Goal: Task Accomplishment & Management: Use online tool/utility

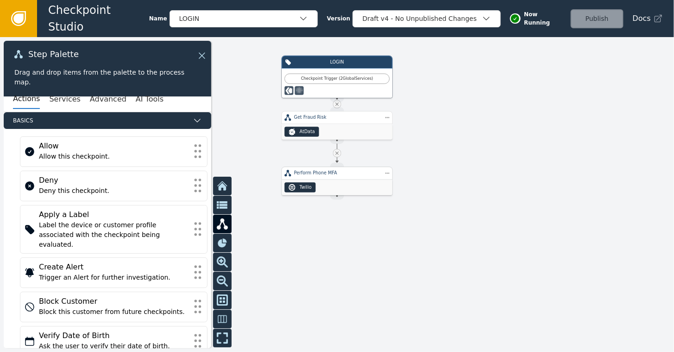
click at [357, 184] on div "Twilio" at bounding box center [337, 187] width 111 height 16
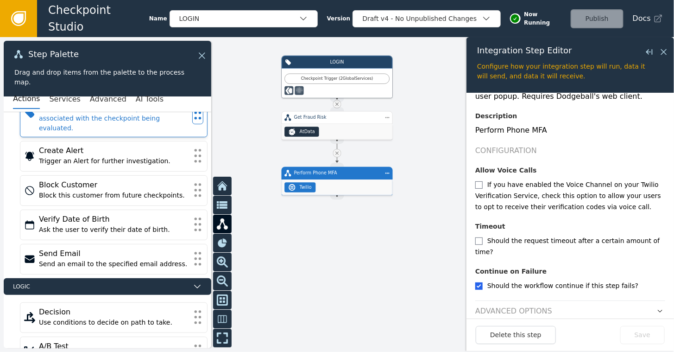
scroll to position [121, 0]
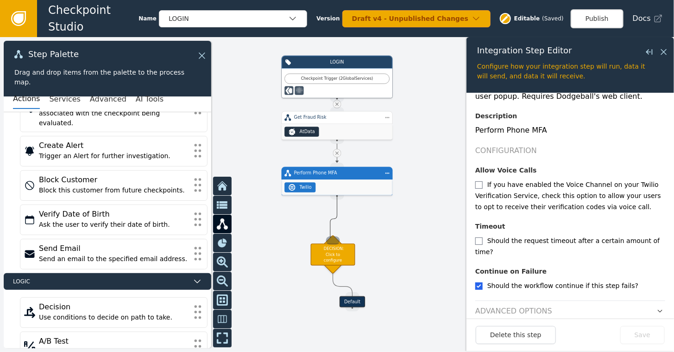
drag, startPoint x: 339, startPoint y: 197, endPoint x: 330, endPoint y: 242, distance: 45.8
click at [337, 242] on div "Target Handle for step Default Source Handle for step LOGIN Checkpoint Trigger …" at bounding box center [539, 150] width 405 height 189
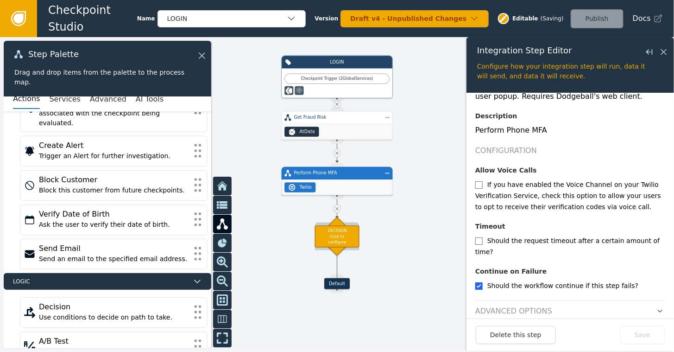
click at [334, 232] on div "DECISION: Click to configure" at bounding box center [337, 236] width 44 height 22
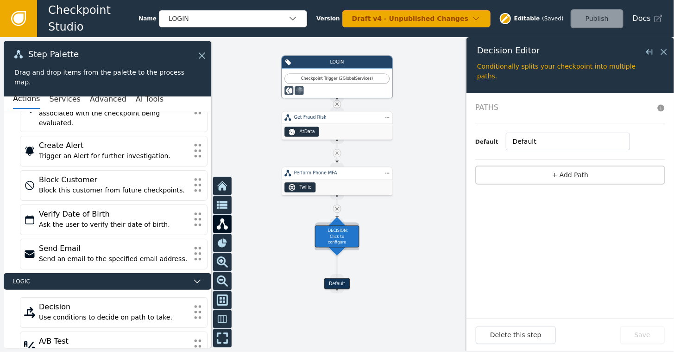
click at [336, 236] on div "DECISION: Click to configure" at bounding box center [337, 236] width 44 height 22
click at [561, 172] on button "+ Add Path" at bounding box center [571, 174] width 190 height 19
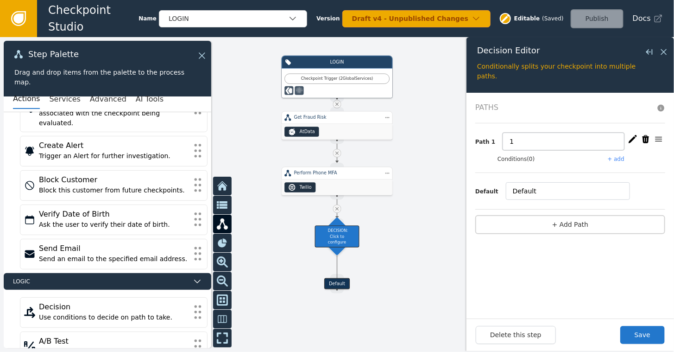
click at [513, 140] on input "1" at bounding box center [564, 142] width 122 height 18
type input "failed"
click at [621, 157] on button "+ add" at bounding box center [616, 159] width 17 height 8
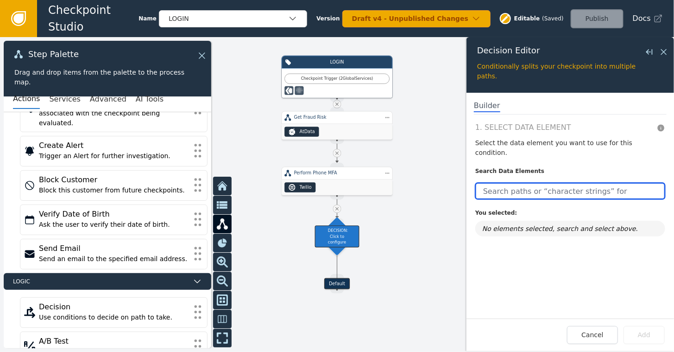
click at [541, 183] on input "text" at bounding box center [571, 191] width 190 height 17
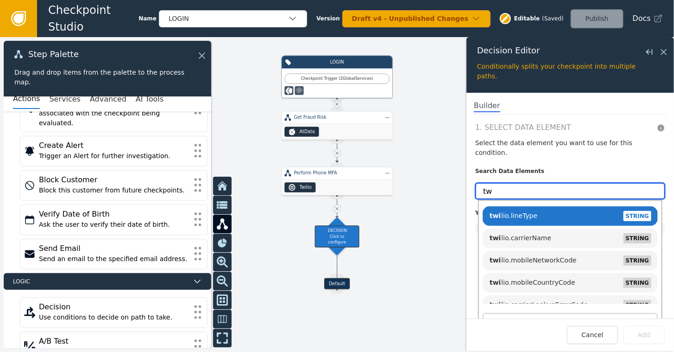
type input "t"
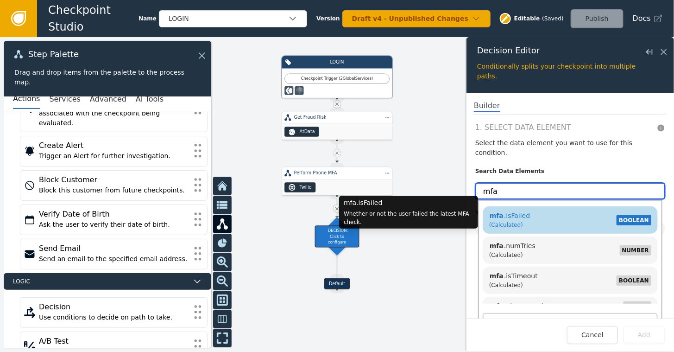
type input "mfa"
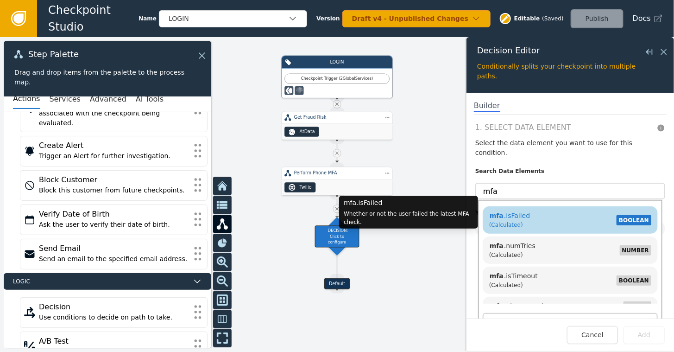
click at [514, 212] on span "mfa .isFailed" at bounding box center [509, 215] width 41 height 7
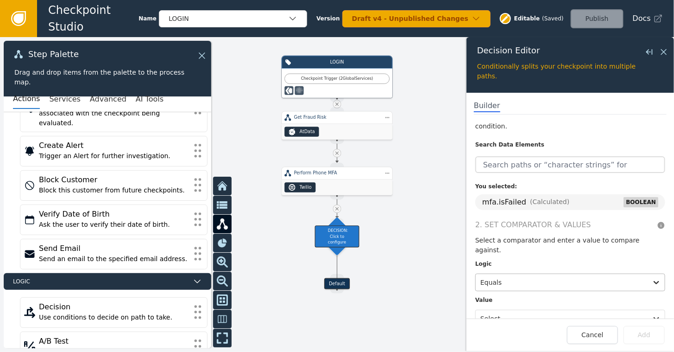
scroll to position [28, 0]
click at [510, 310] on div at bounding box center [562, 316] width 163 height 13
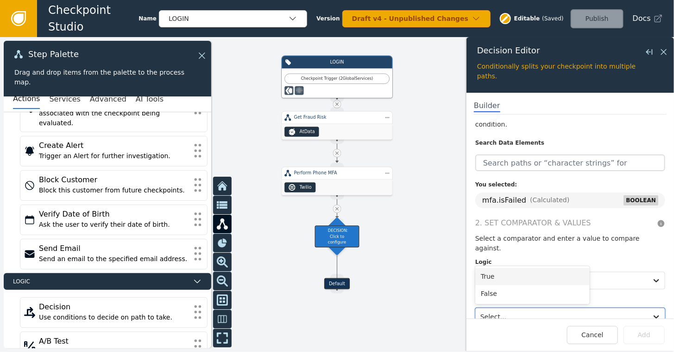
click at [490, 268] on div "True" at bounding box center [533, 276] width 114 height 17
click at [645, 336] on button "Add" at bounding box center [644, 335] width 41 height 18
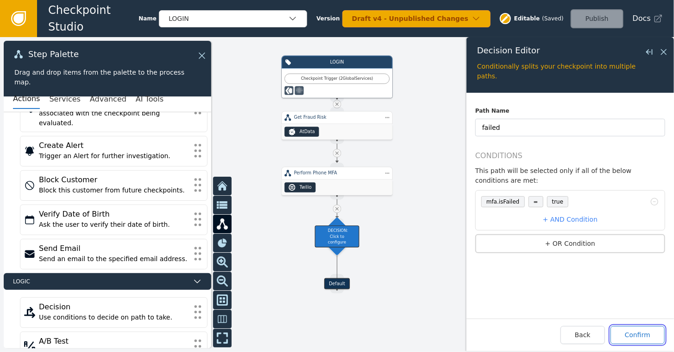
click at [633, 334] on button "Confirm" at bounding box center [638, 335] width 54 height 18
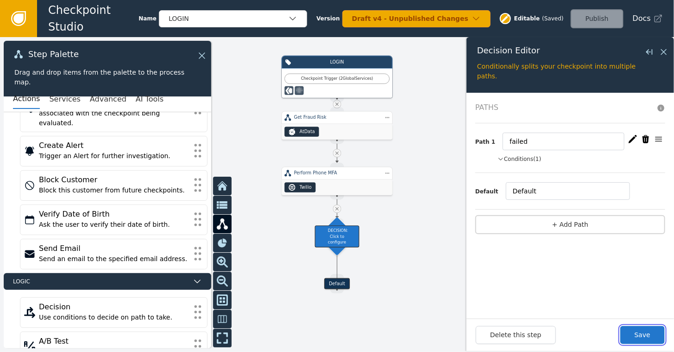
click at [633, 334] on button "Save" at bounding box center [643, 335] width 44 height 18
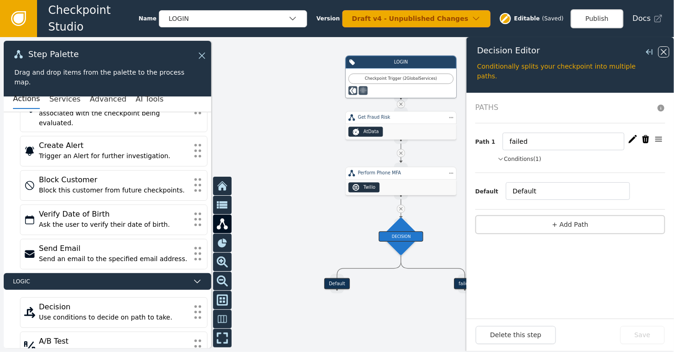
click at [665, 51] on icon at bounding box center [664, 52] width 10 height 10
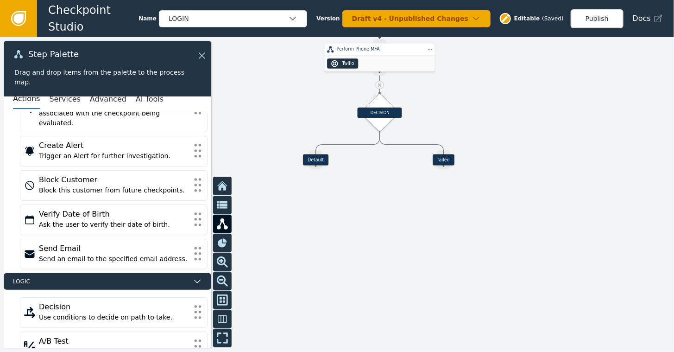
drag, startPoint x: 544, startPoint y: 249, endPoint x: 525, endPoint y: 121, distance: 128.9
click at [525, 121] on div at bounding box center [337, 194] width 674 height 315
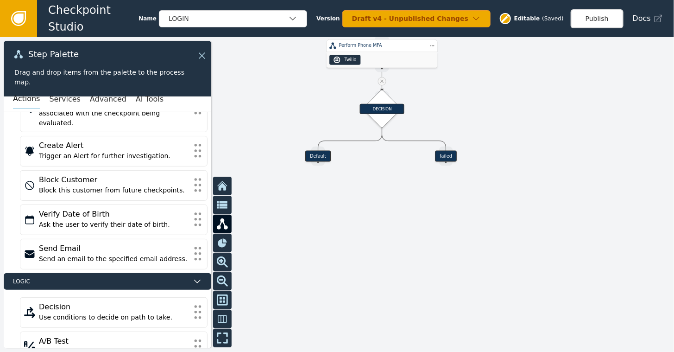
click at [24, 104] on button "Actions" at bounding box center [26, 98] width 27 height 19
drag, startPoint x: 444, startPoint y: 163, endPoint x: 450, endPoint y: 224, distance: 61.6
click at [450, 117] on div "Target Handle for step Default Source Handle for step Target Handle for step fa…" at bounding box center [520, 22] width 405 height 189
drag, startPoint x: 449, startPoint y: 234, endPoint x: 428, endPoint y: 228, distance: 21.6
click at [426, 229] on div "Action: Create Alert" at bounding box center [436, 229] width 86 height 6
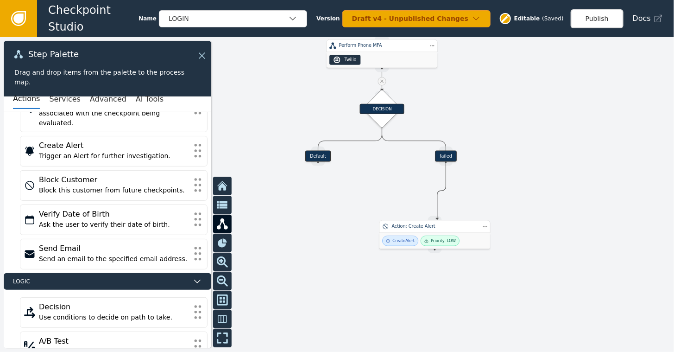
drag, startPoint x: 443, startPoint y: 165, endPoint x: 437, endPoint y: 218, distance: 53.7
click at [437, 117] on div "Target Handle for step Default Source Handle for step Target Handle for step fa…" at bounding box center [520, 22] width 405 height 189
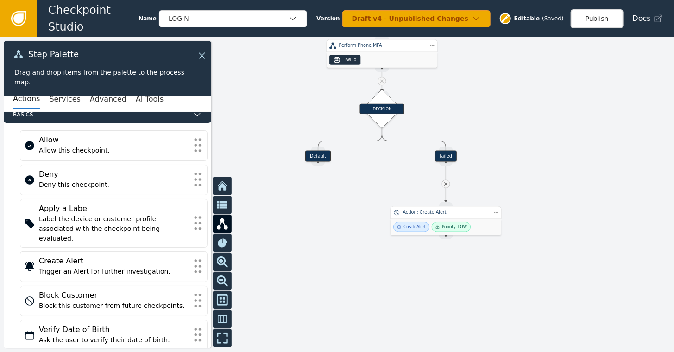
scroll to position [5, 0]
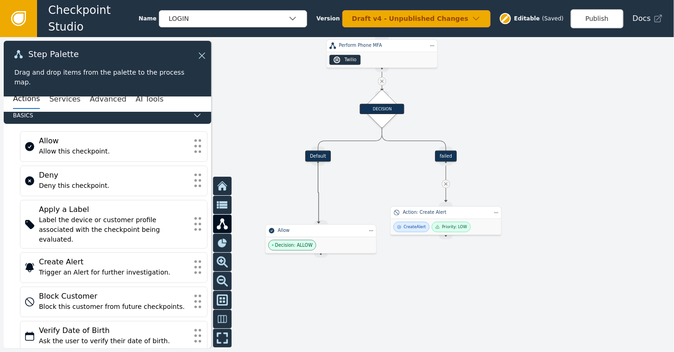
drag, startPoint x: 314, startPoint y: 163, endPoint x: 318, endPoint y: 222, distance: 59.4
click at [318, 117] on div "Target Handle for step Default Source Handle for step Target Handle for step fa…" at bounding box center [520, 22] width 405 height 189
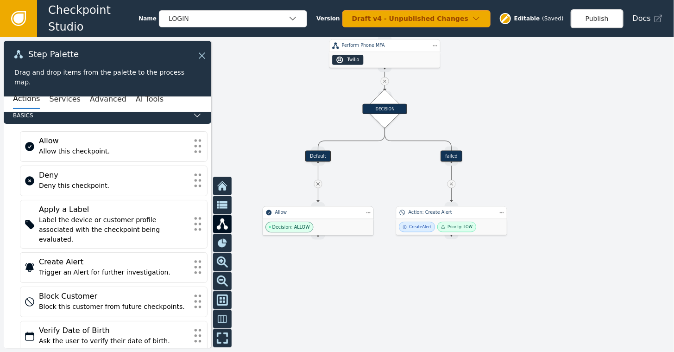
click at [306, 227] on span "Decision: ALLOW" at bounding box center [290, 227] width 48 height 11
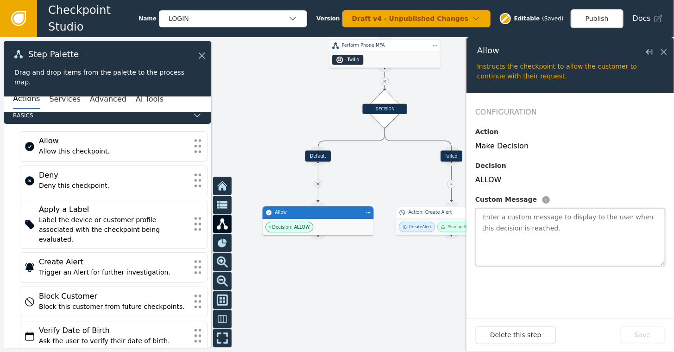
click at [507, 220] on textarea at bounding box center [571, 237] width 190 height 58
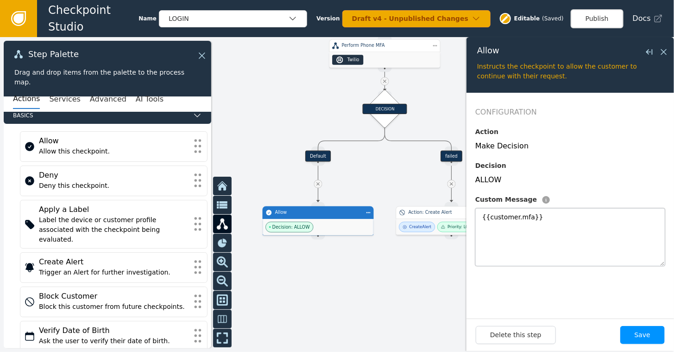
type textarea "{{customer.mfa}}"
click at [645, 330] on button "Save" at bounding box center [643, 335] width 44 height 18
click at [604, 15] on button "Publish" at bounding box center [597, 18] width 53 height 19
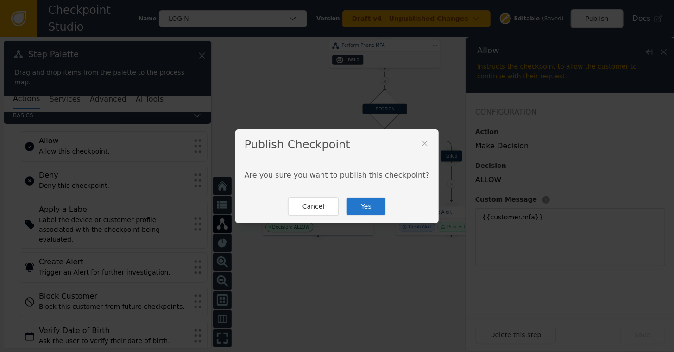
click at [376, 208] on button "Yes" at bounding box center [366, 206] width 40 height 19
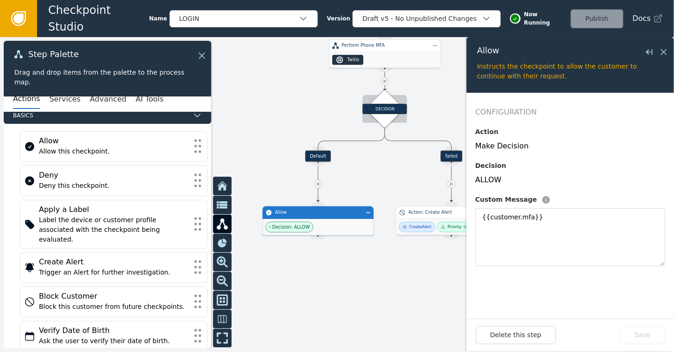
click at [387, 105] on div "DECISION" at bounding box center [385, 109] width 44 height 10
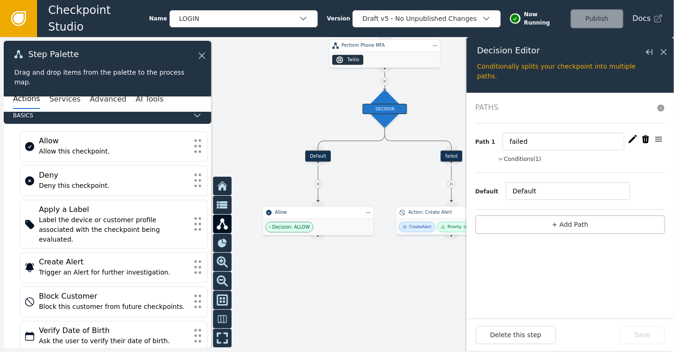
click at [516, 155] on button "Conditions (1)" at bounding box center [520, 159] width 44 height 8
click at [20, 13] on icon at bounding box center [18, 18] width 15 height 15
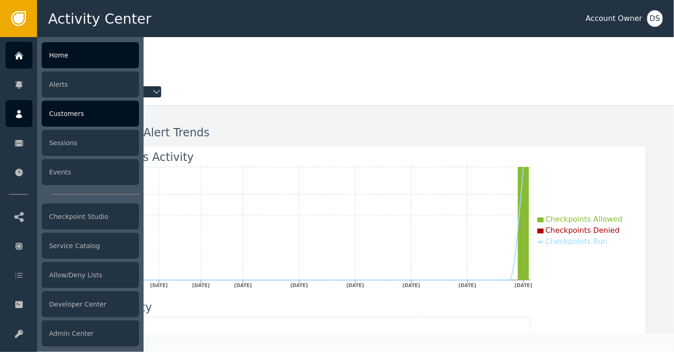
click at [62, 108] on div "Customers" at bounding box center [90, 114] width 97 height 26
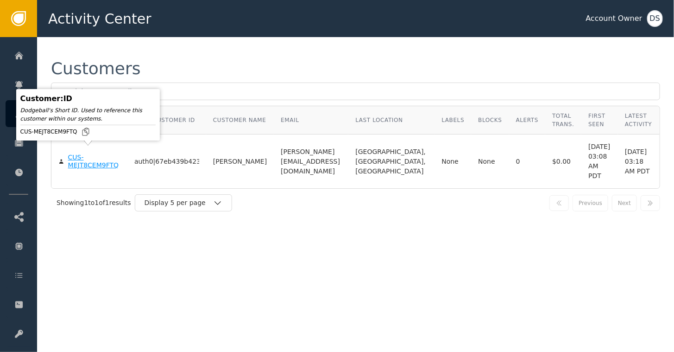
click at [73, 162] on div "CUS-MEJT8CEM9FTQ" at bounding box center [94, 161] width 52 height 16
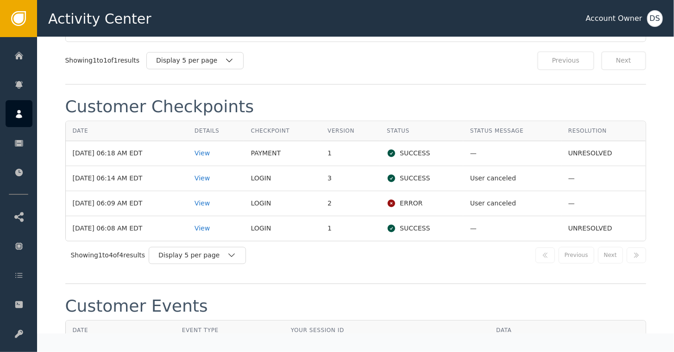
scroll to position [942, 0]
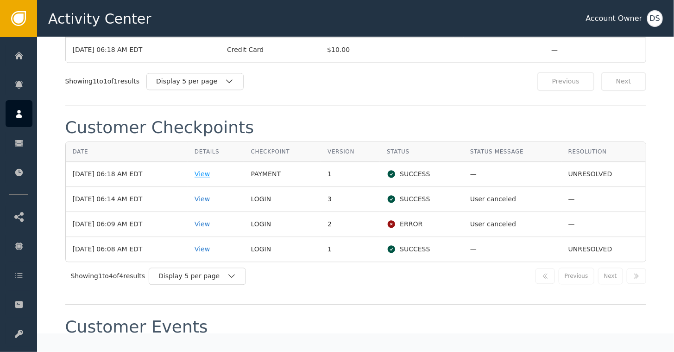
click at [213, 169] on div "View" at bounding box center [216, 174] width 43 height 10
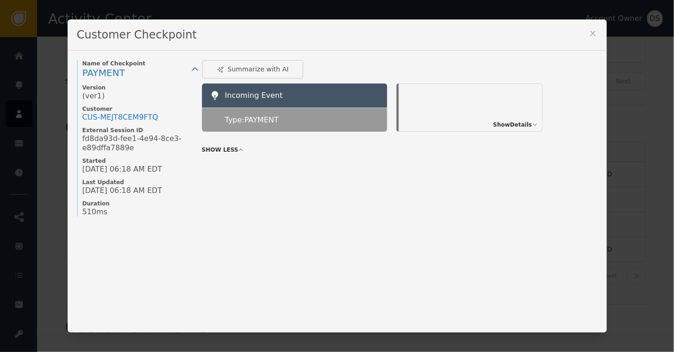
click at [510, 128] on span "Show Details" at bounding box center [513, 124] width 39 height 8
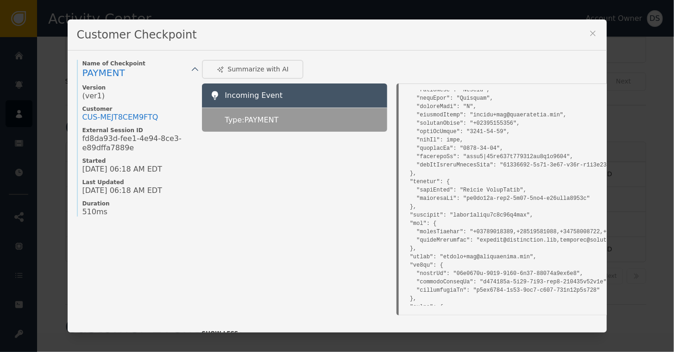
scroll to position [1390, 0]
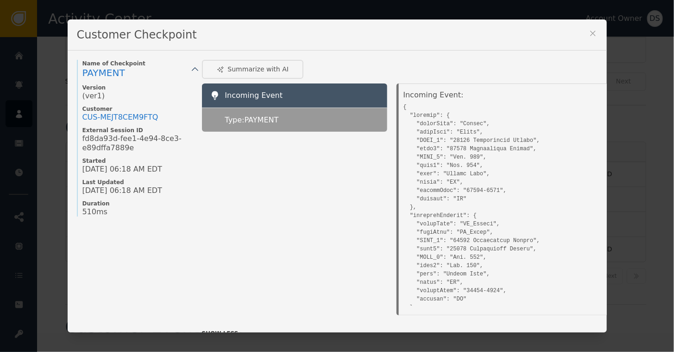
scroll to position [0, 0]
click at [589, 32] on icon at bounding box center [593, 33] width 9 height 9
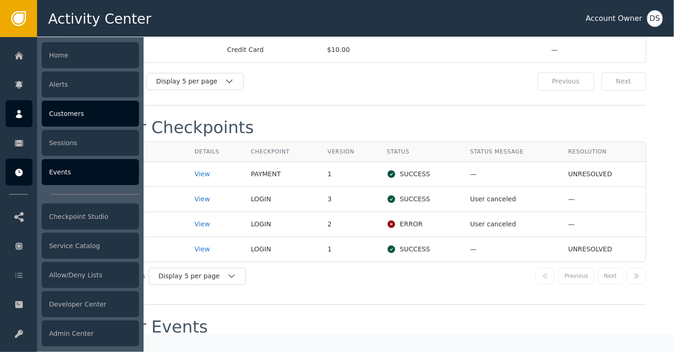
click at [56, 174] on div "Events" at bounding box center [90, 172] width 97 height 26
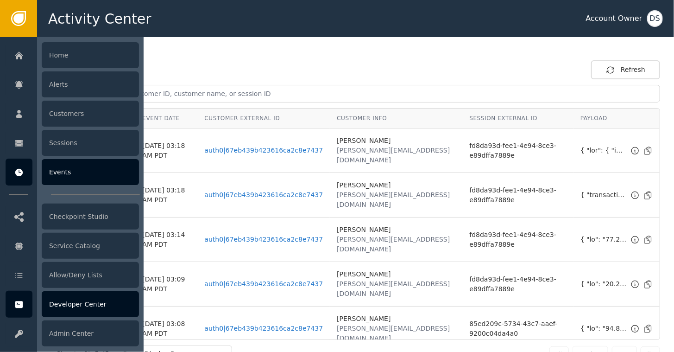
click at [62, 294] on div "Developer Center" at bounding box center [90, 304] width 97 height 26
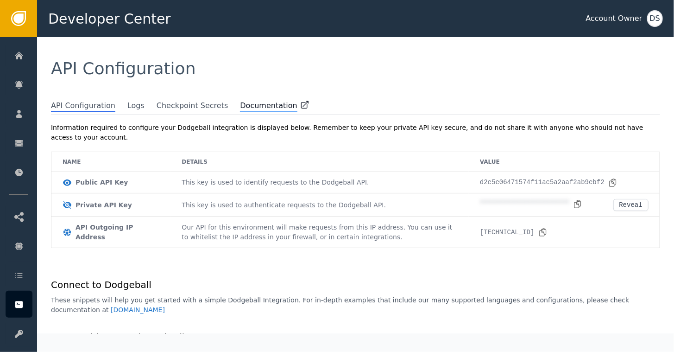
click at [240, 107] on span "Documentation" at bounding box center [268, 106] width 57 height 12
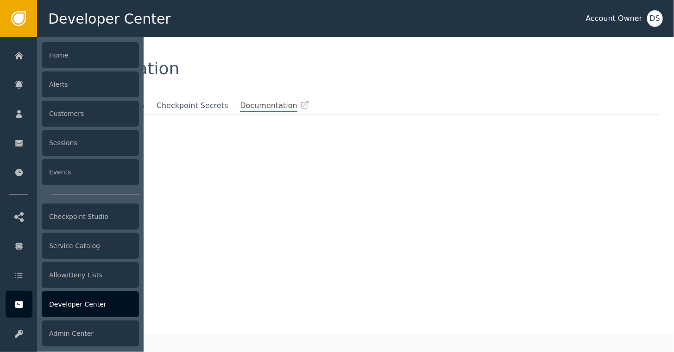
click at [74, 301] on div "Developer Center" at bounding box center [90, 304] width 97 height 26
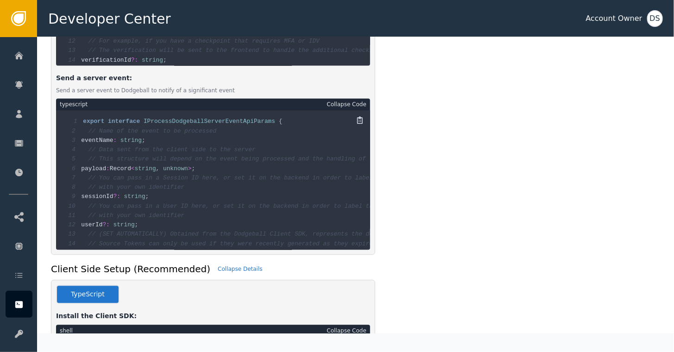
scroll to position [927, 0]
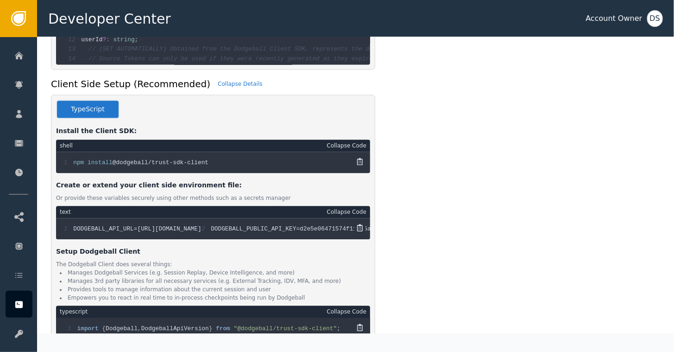
click at [531, 314] on div "**********" at bounding box center [355, 216] width 609 height 1626
